Goal: Task Accomplishment & Management: Use online tool/utility

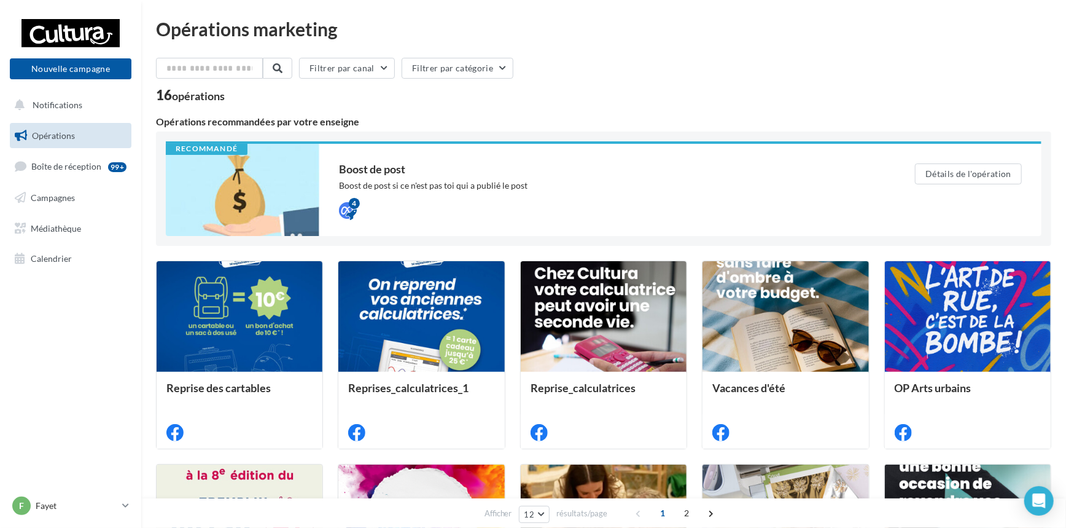
click at [37, 357] on nav "Nouvelle campagne Nouvelle campagne Notifications Opérations Boîte de réception…" at bounding box center [70, 264] width 141 height 528
click at [68, 68] on button "Nouvelle campagne" at bounding box center [71, 68] width 122 height 21
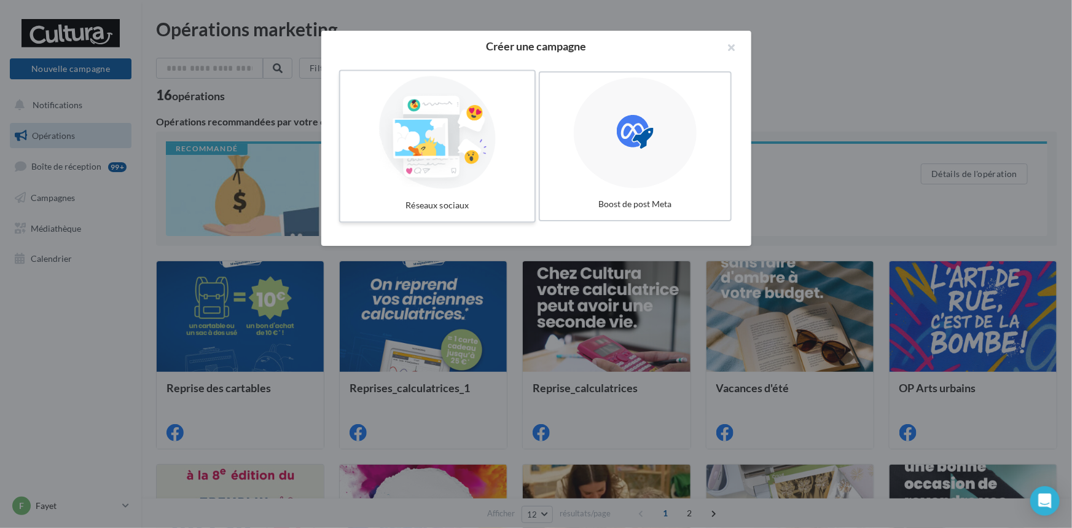
click at [451, 135] on div at bounding box center [437, 132] width 184 height 113
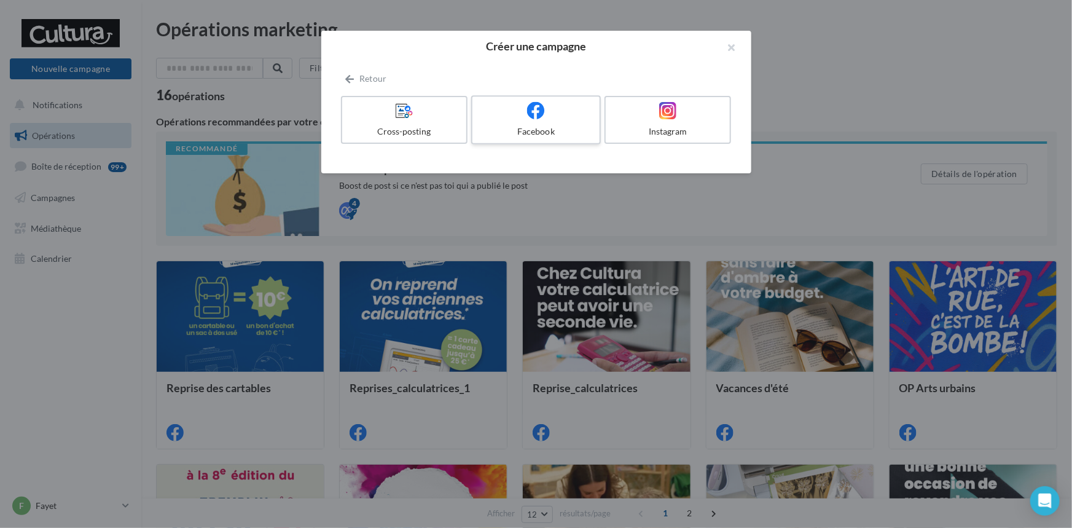
click at [530, 112] on icon at bounding box center [536, 110] width 18 height 18
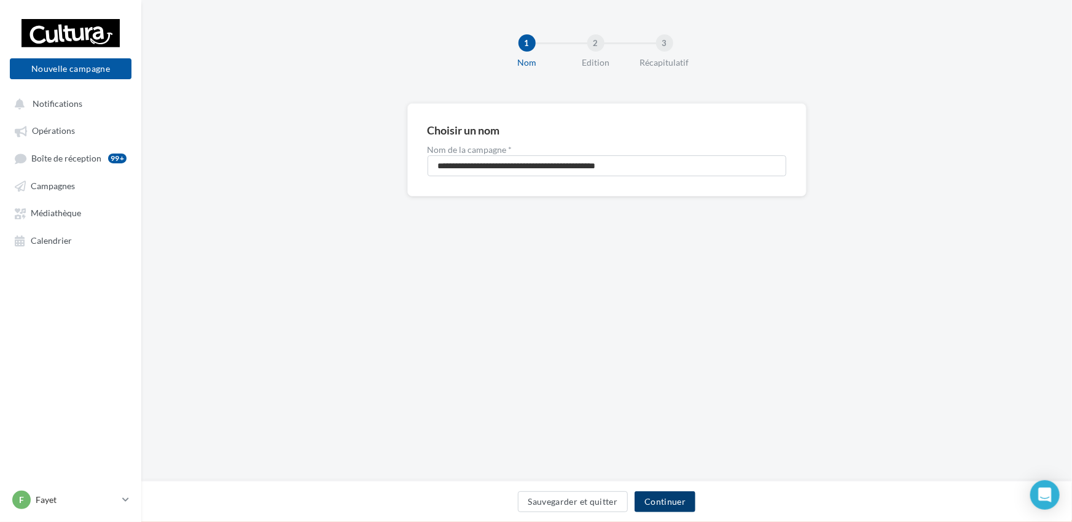
click at [661, 498] on button "Continuer" at bounding box center [665, 501] width 61 height 21
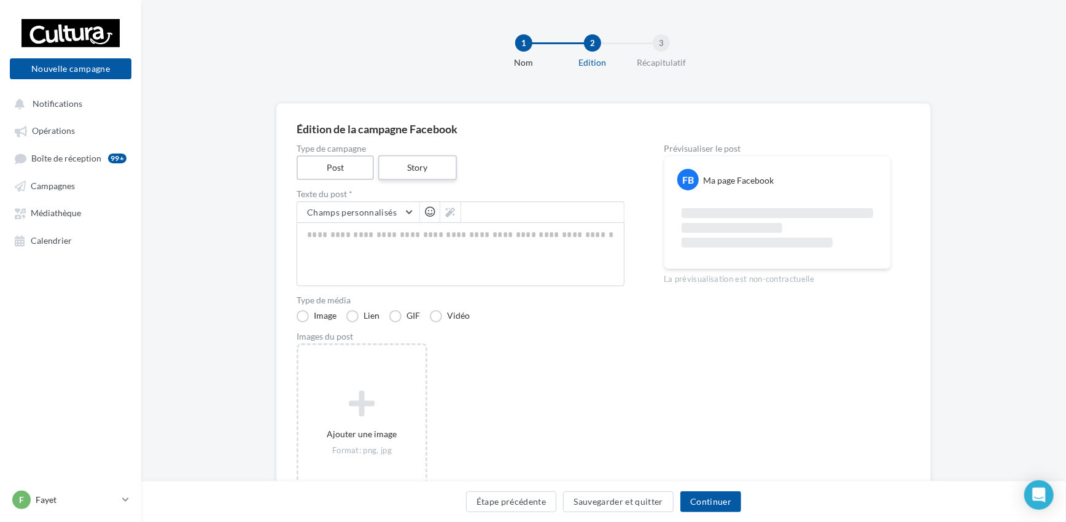
click at [421, 167] on label "Story" at bounding box center [417, 167] width 79 height 25
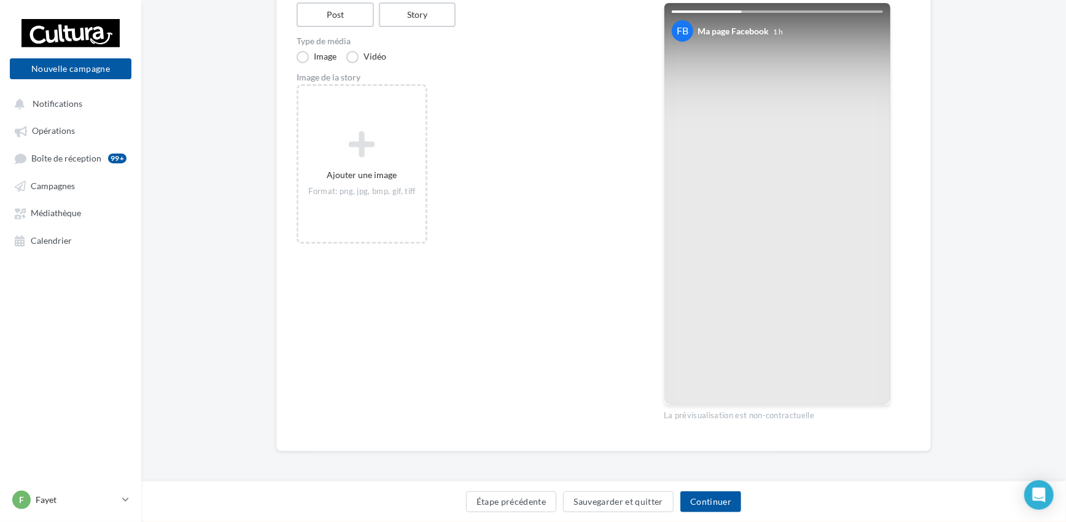
scroll to position [154, 0]
click at [617, 503] on button "Sauvegarder et quitter" at bounding box center [618, 501] width 111 height 21
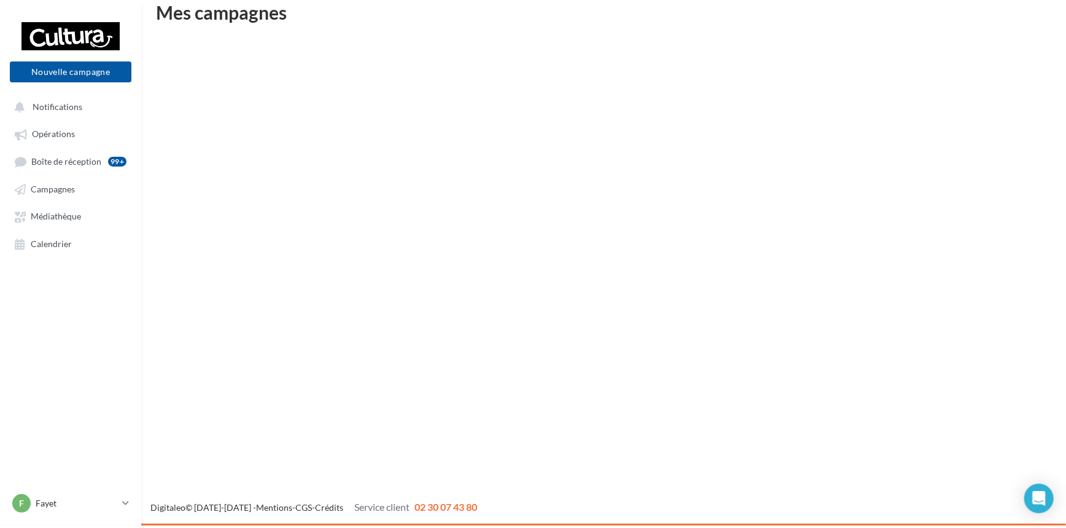
scroll to position [19, 0]
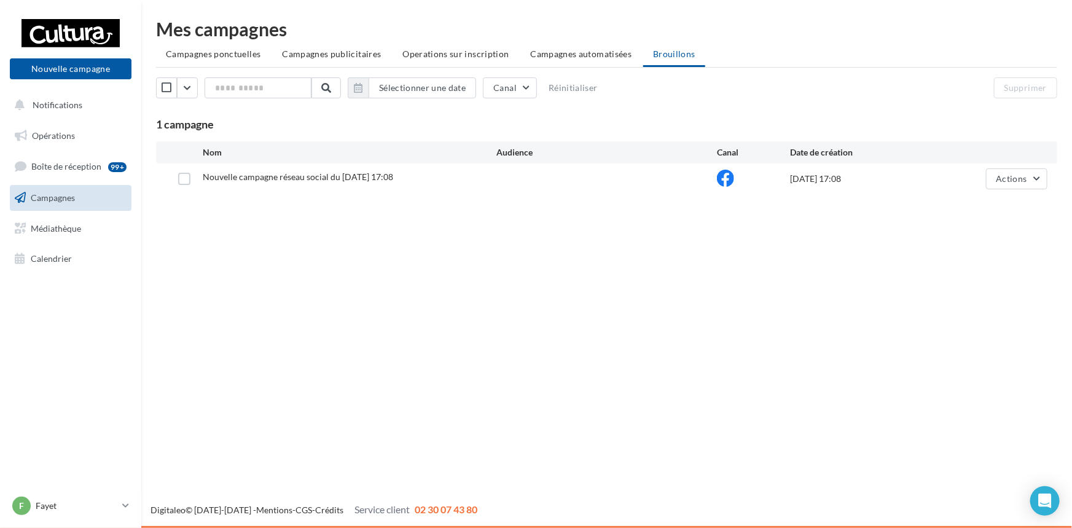
drag, startPoint x: 183, startPoint y: 180, endPoint x: 393, endPoint y: 219, distance: 213.7
click at [184, 180] on label at bounding box center [184, 179] width 12 height 12
click at [1041, 175] on button "Actions" at bounding box center [1016, 178] width 61 height 21
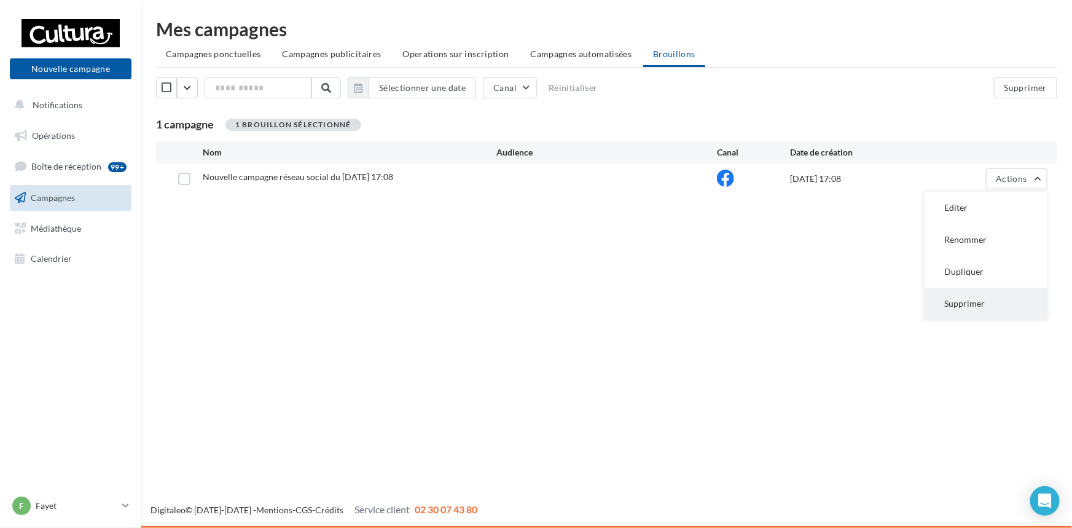
click at [995, 304] on button "Supprimer" at bounding box center [986, 303] width 123 height 32
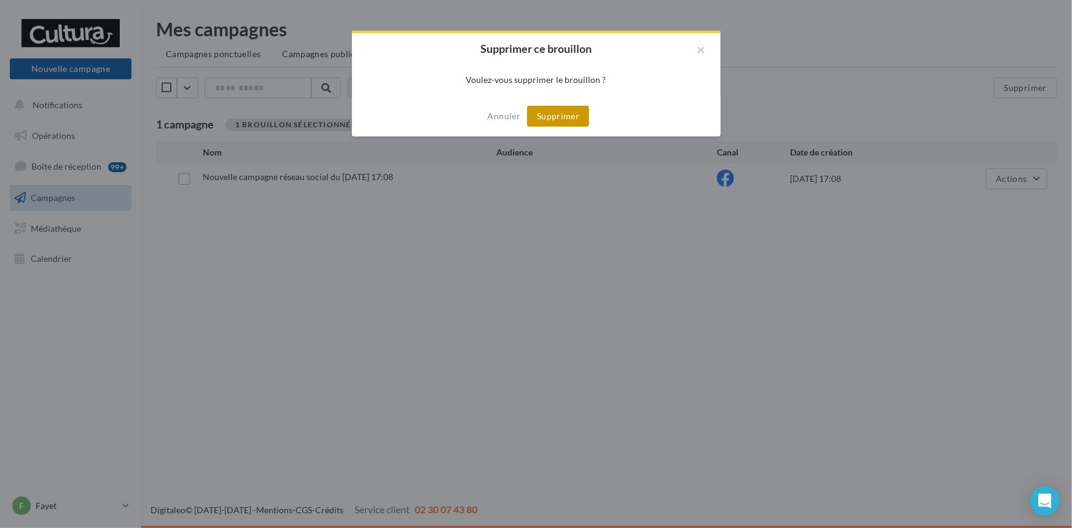
click at [555, 115] on button "Supprimer" at bounding box center [558, 116] width 62 height 21
